Goal: Task Accomplishment & Management: Use online tool/utility

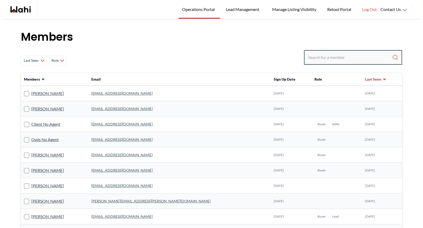
click at [326, 56] on input "Search input" at bounding box center [350, 57] width 84 height 9
type input "stanette"
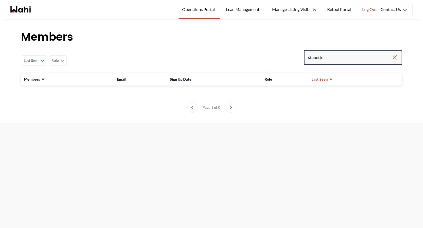
click at [328, 59] on input "stanette" at bounding box center [349, 57] width 83 height 9
type input "stann"
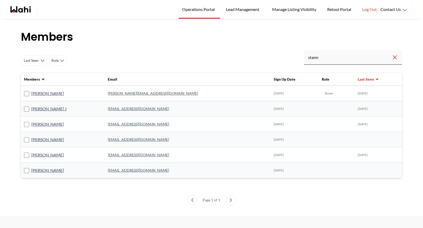
click at [157, 92] on link "[PERSON_NAME][EMAIL_ADDRESS][DOMAIN_NAME]" at bounding box center [153, 93] width 90 height 4
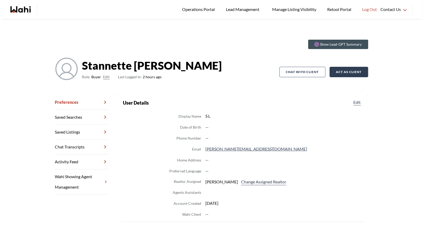
click at [343, 73] on button "Act as Client" at bounding box center [348, 72] width 39 height 10
